Goal: Task Accomplishment & Management: Manage account settings

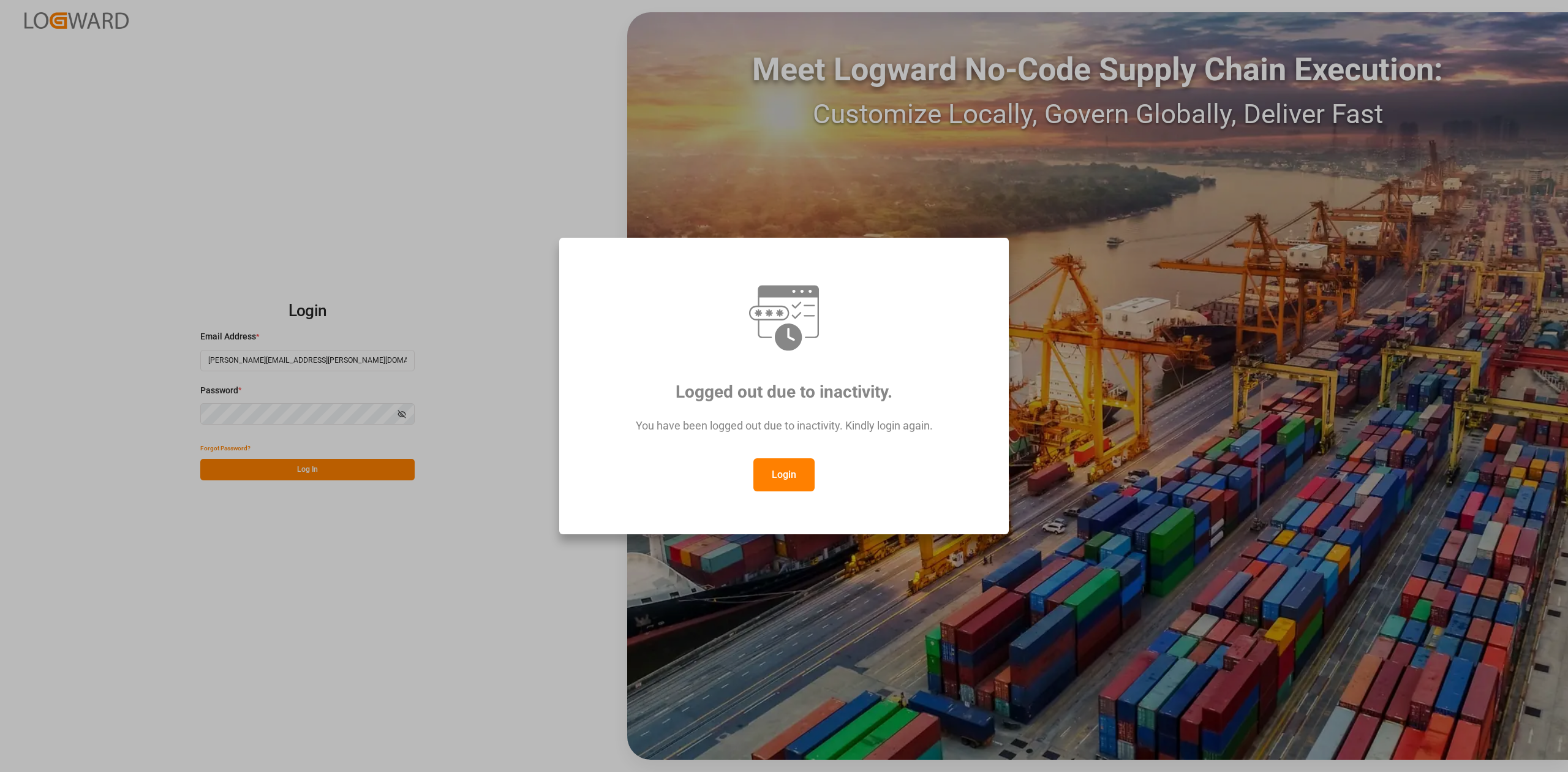
click at [771, 479] on button "Login" at bounding box center [784, 475] width 61 height 33
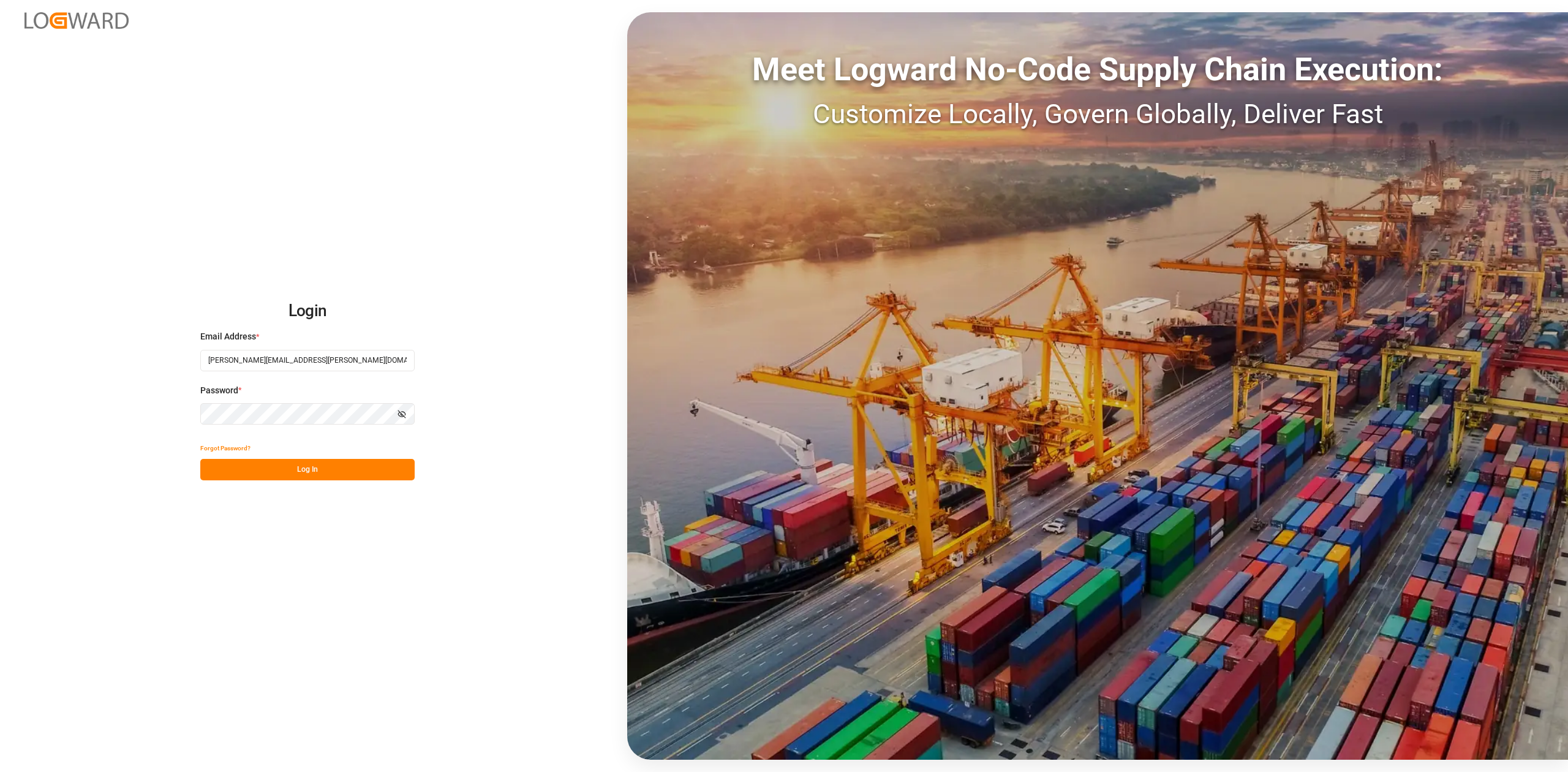
click at [359, 476] on button "Log In" at bounding box center [307, 469] width 215 height 22
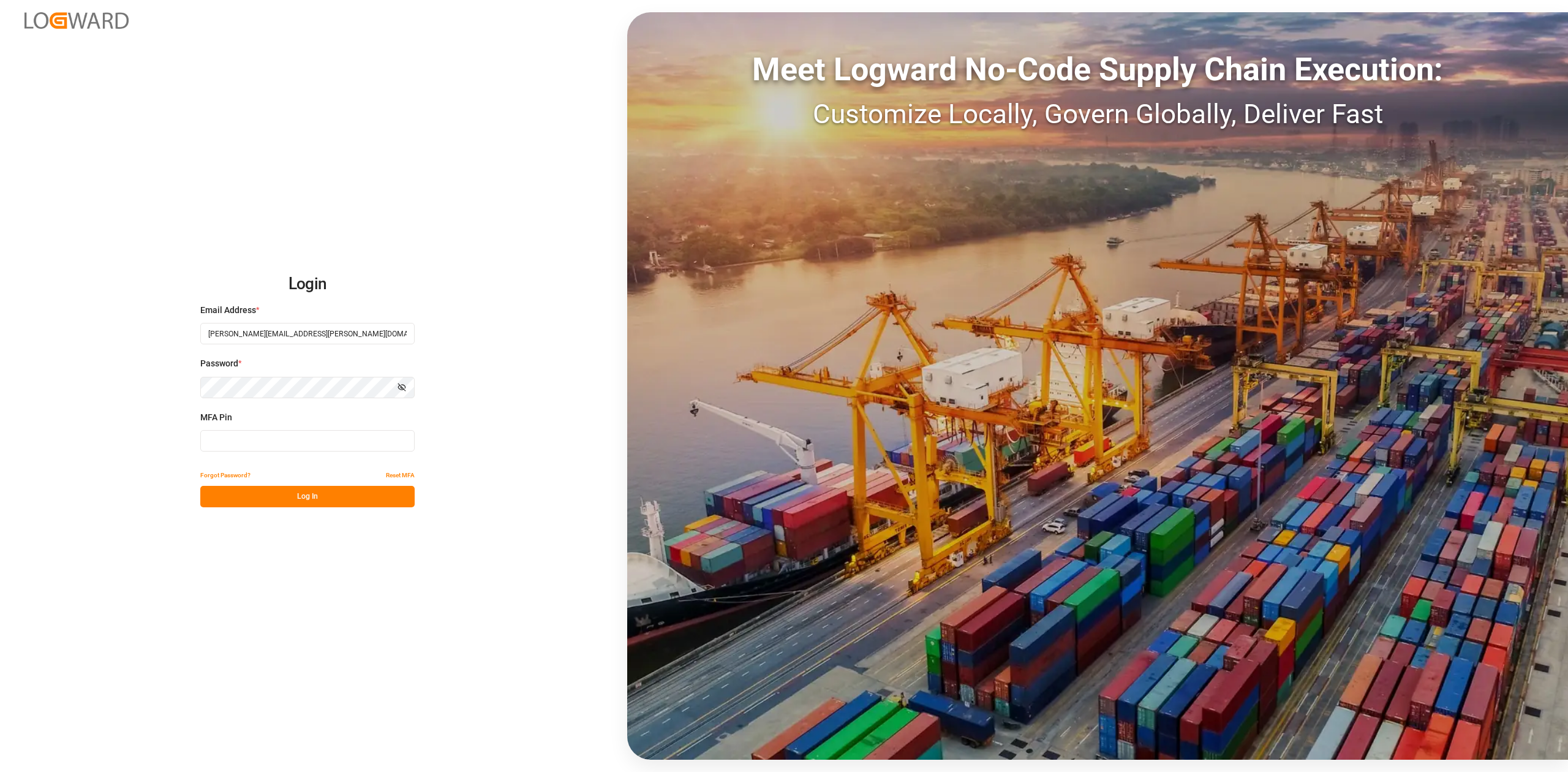
click at [322, 447] on input at bounding box center [307, 441] width 215 height 22
type input "5"
type input "621222"
click at [329, 490] on button "Log In" at bounding box center [307, 497] width 215 height 22
